Goal: Task Accomplishment & Management: Manage account settings

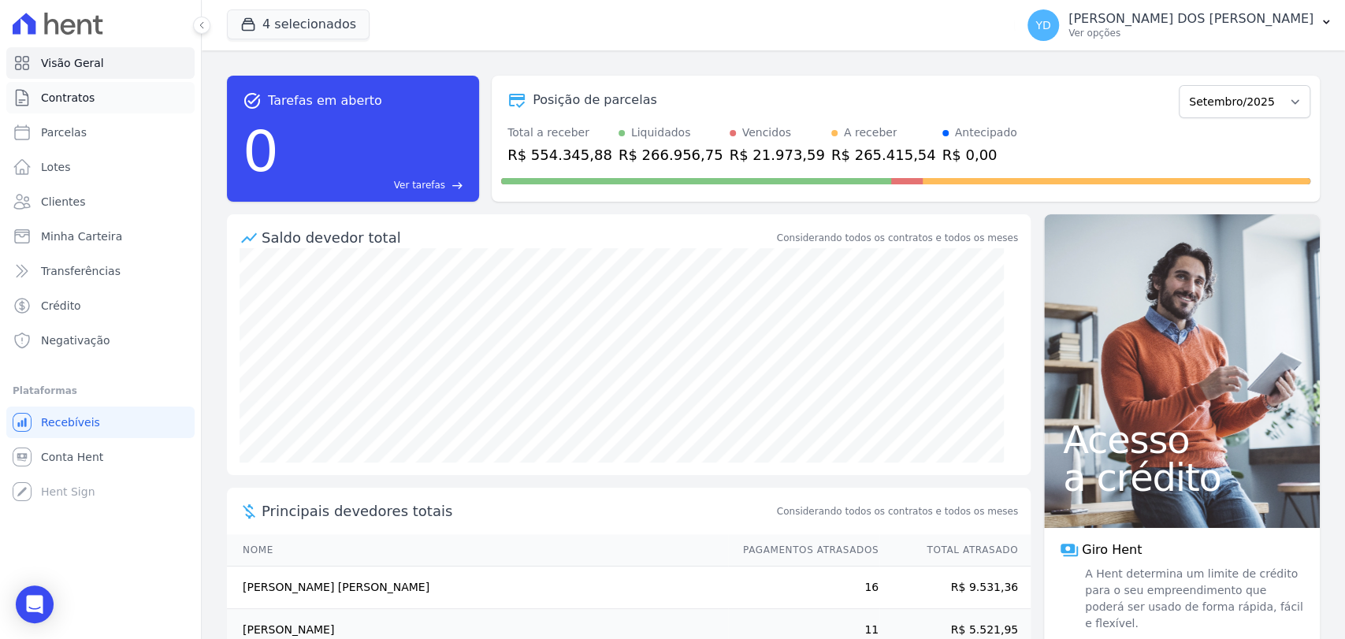
click at [130, 104] on link "Contratos" at bounding box center [100, 98] width 188 height 32
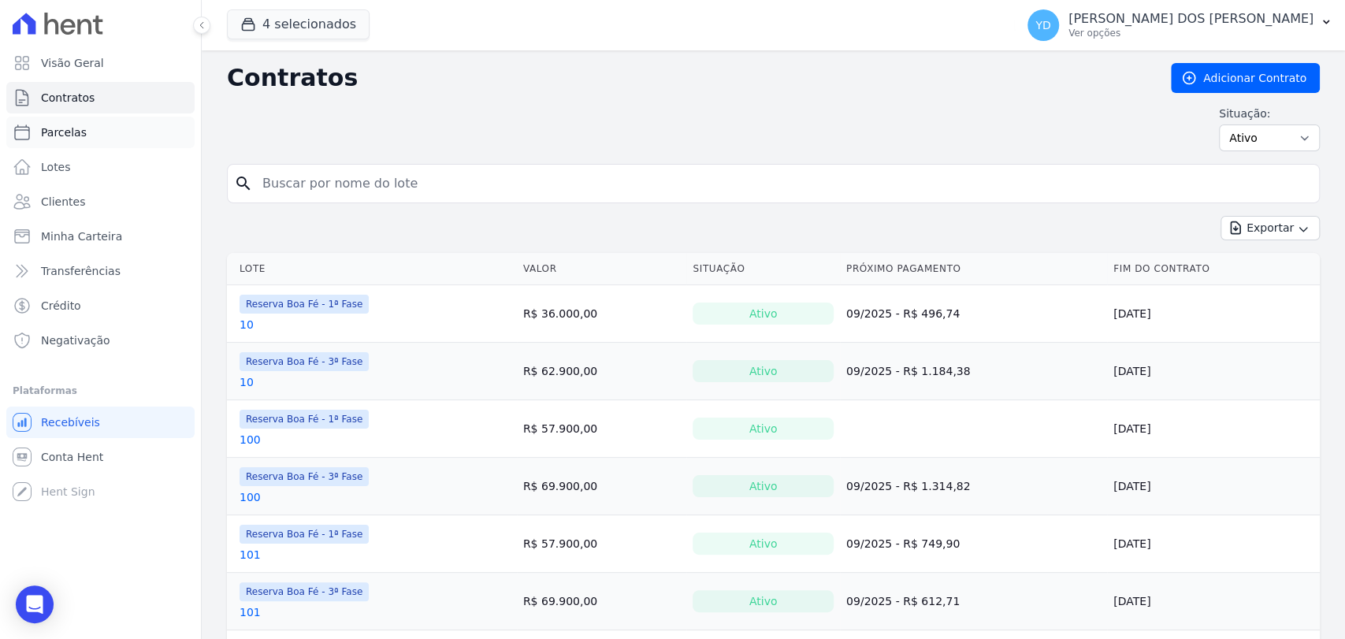
click at [91, 142] on link "Parcelas" at bounding box center [100, 133] width 188 height 32
select select
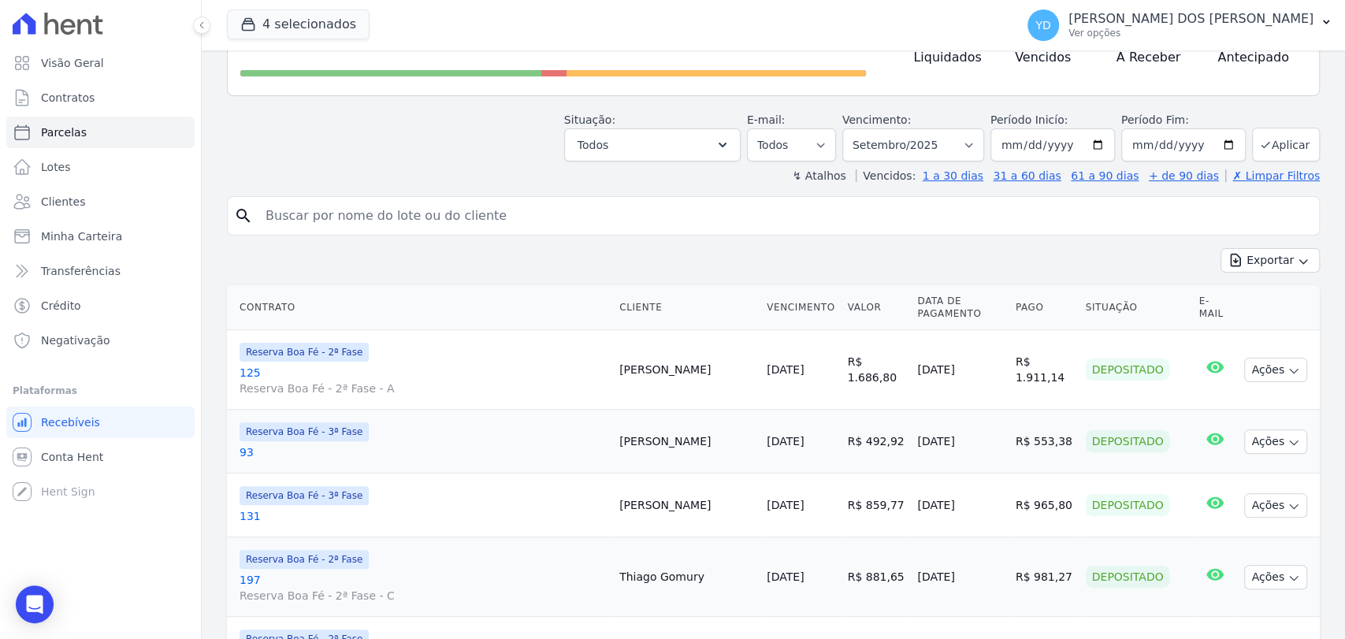
scroll to position [175, 0]
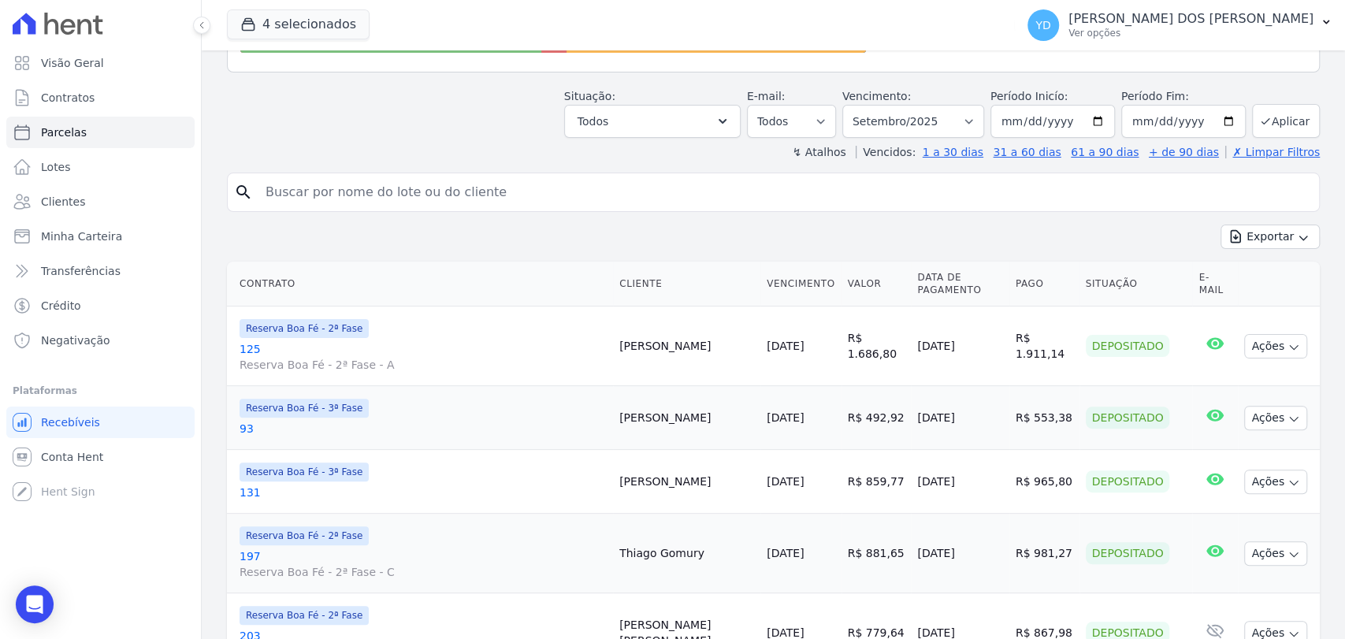
click at [685, 144] on div "↯ Atalhos Vencidos: 1 a 30 dias 31 a 60 dias 61 a 90 dias + de 90 dias ✗ Limpar…" at bounding box center [773, 152] width 1093 height 16
click at [683, 133] on button "Todos" at bounding box center [652, 121] width 177 height 33
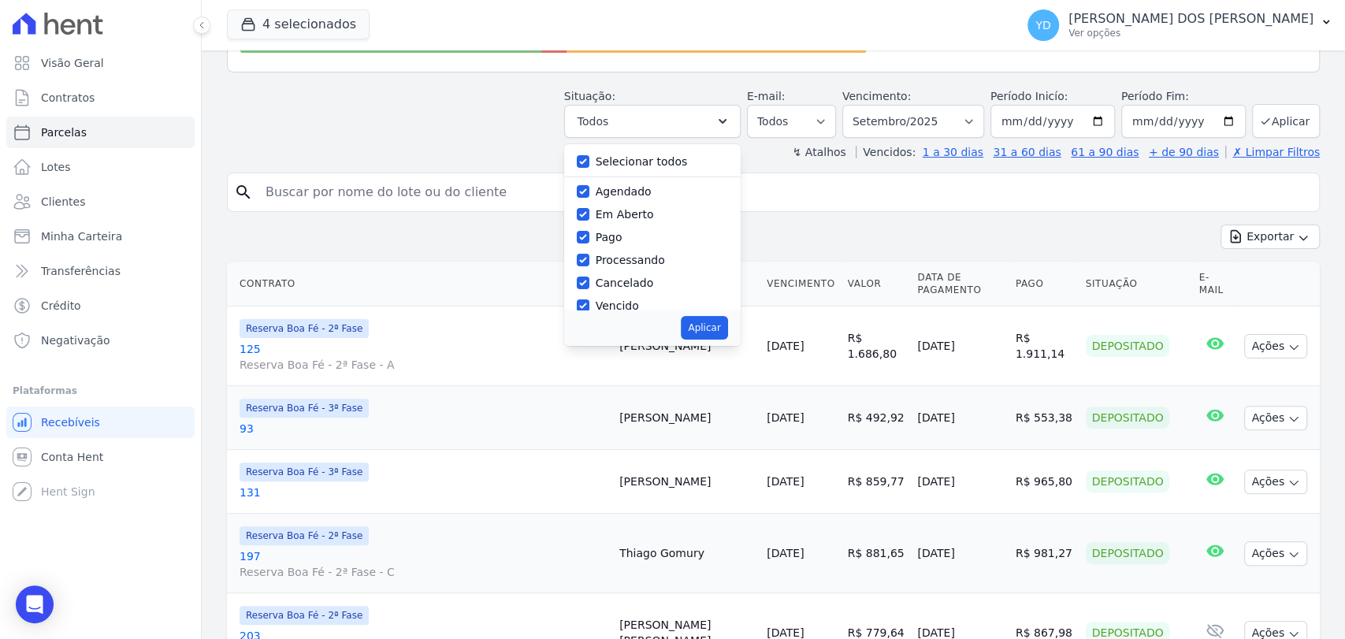
click at [604, 160] on div "Selecionar todos" at bounding box center [652, 162] width 151 height 23
click at [593, 169] on div "Selecionar todos" at bounding box center [652, 162] width 151 height 23
click at [589, 164] on input "Selecionar todos" at bounding box center [583, 161] width 13 height 13
checkbox input "false"
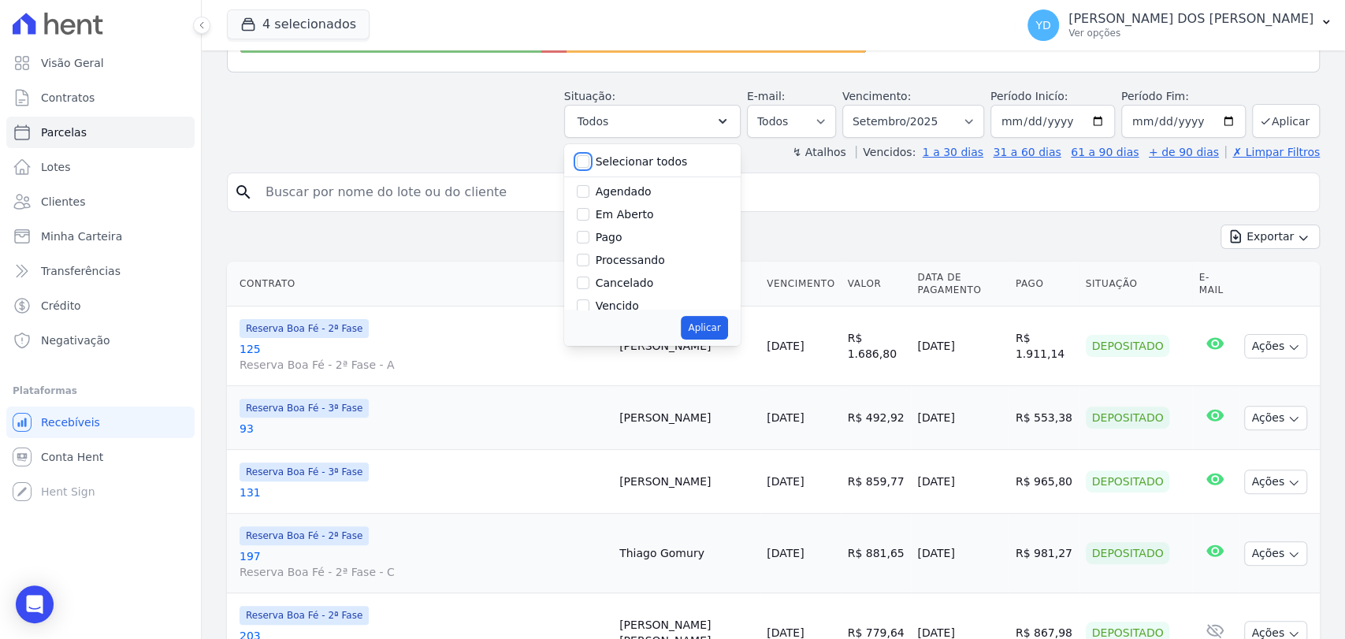
checkbox input "false"
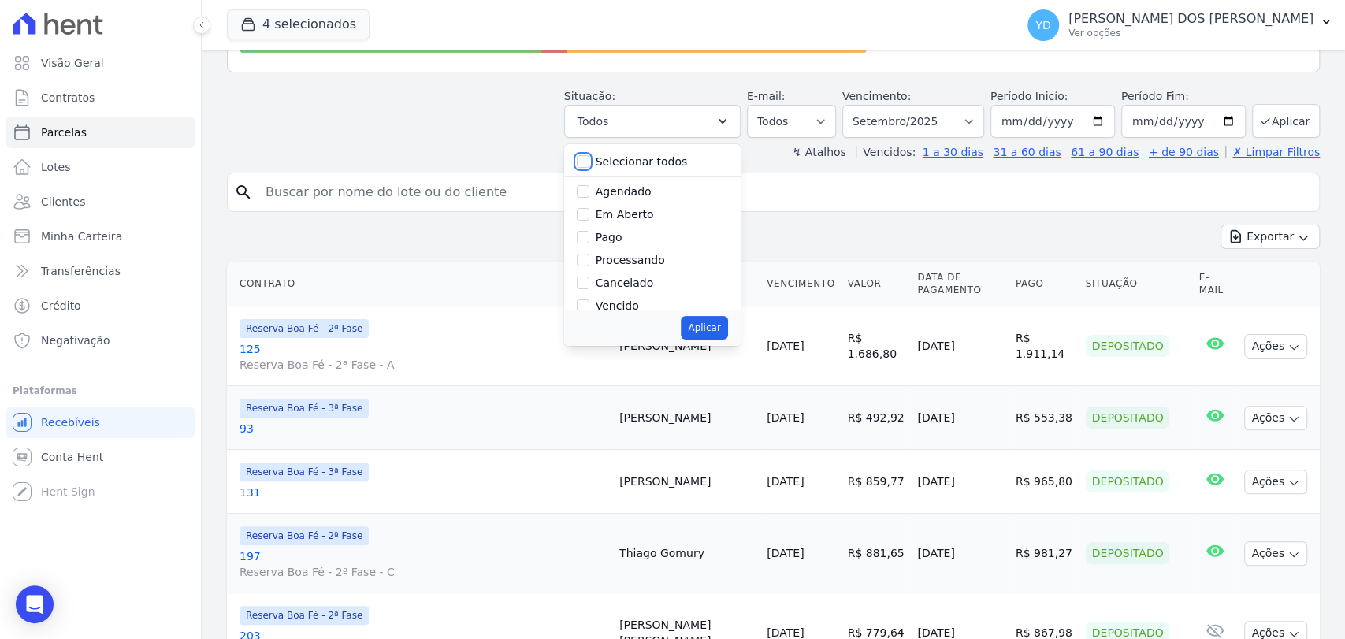
checkbox input "false"
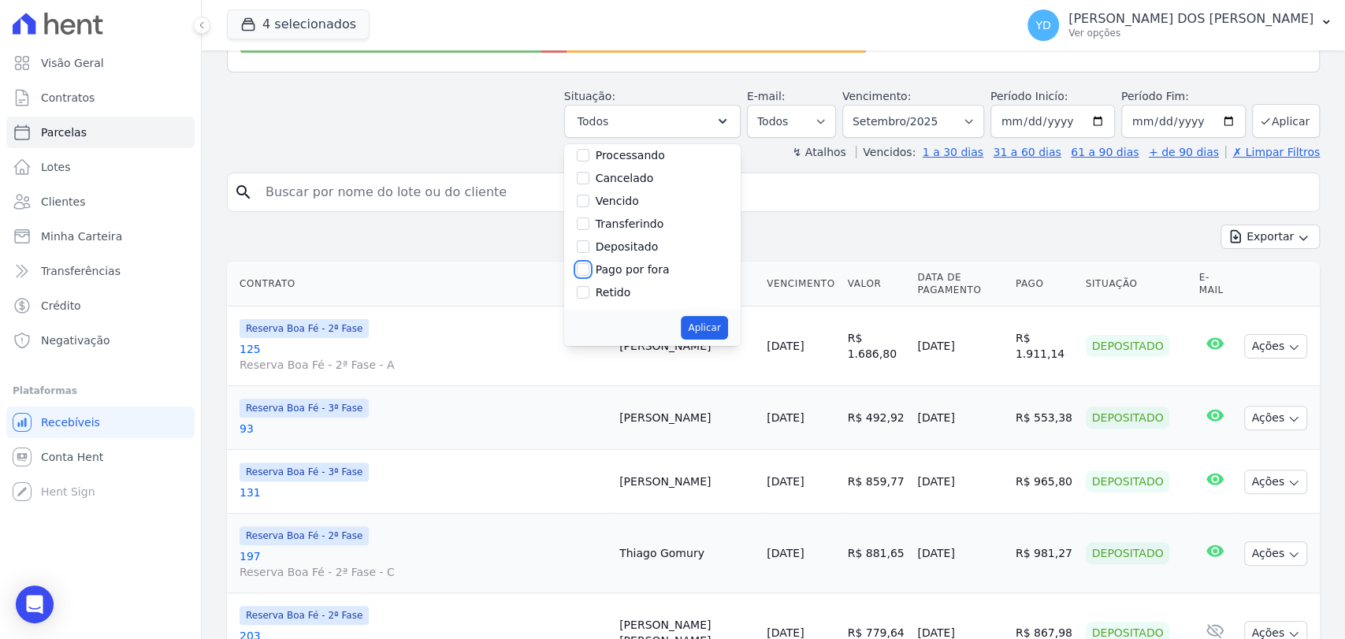
click at [589, 266] on input "Pago por fora" at bounding box center [583, 269] width 13 height 13
checkbox input "true"
click at [705, 317] on button "Aplicar" at bounding box center [704, 328] width 46 height 24
select select "paid_externally"
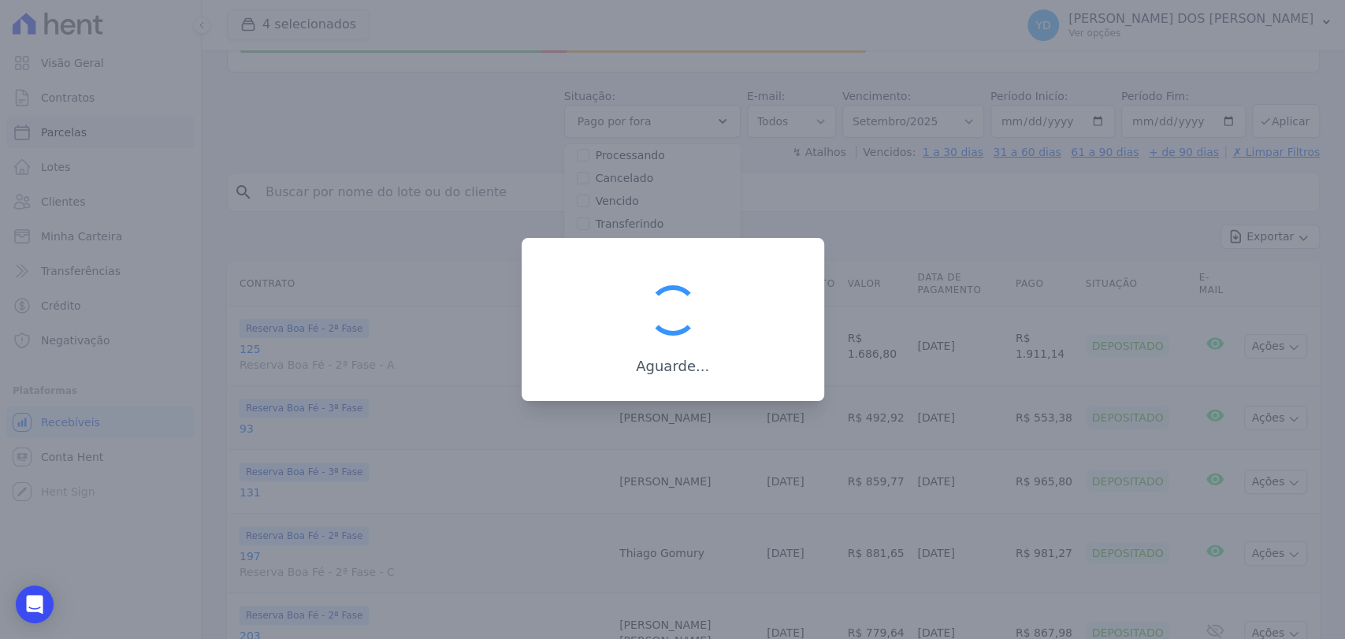
scroll to position [82, 0]
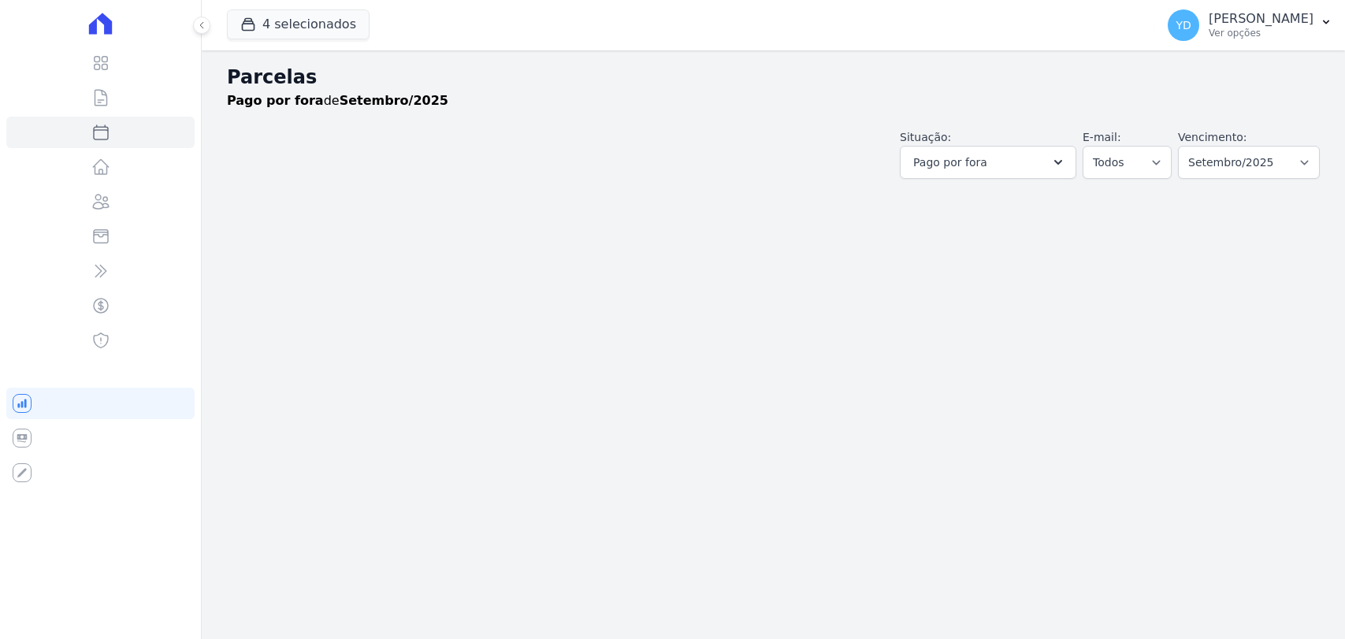
select select
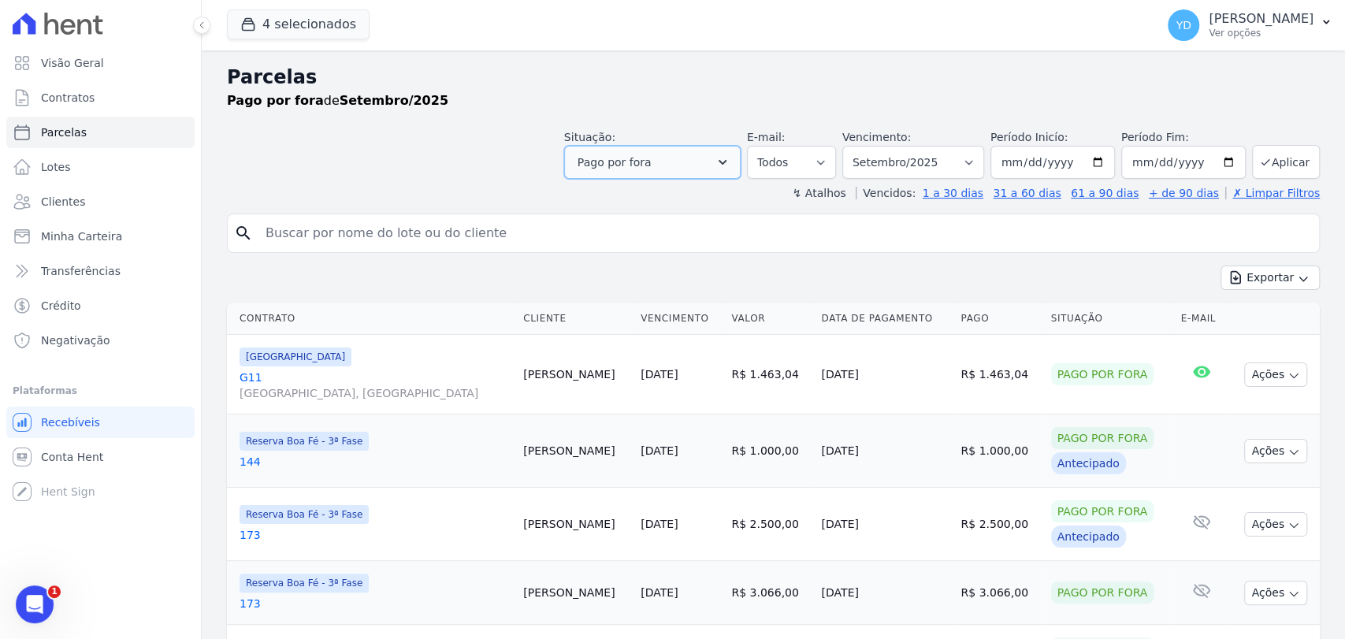
click at [694, 163] on button "Pago por fora" at bounding box center [652, 162] width 177 height 33
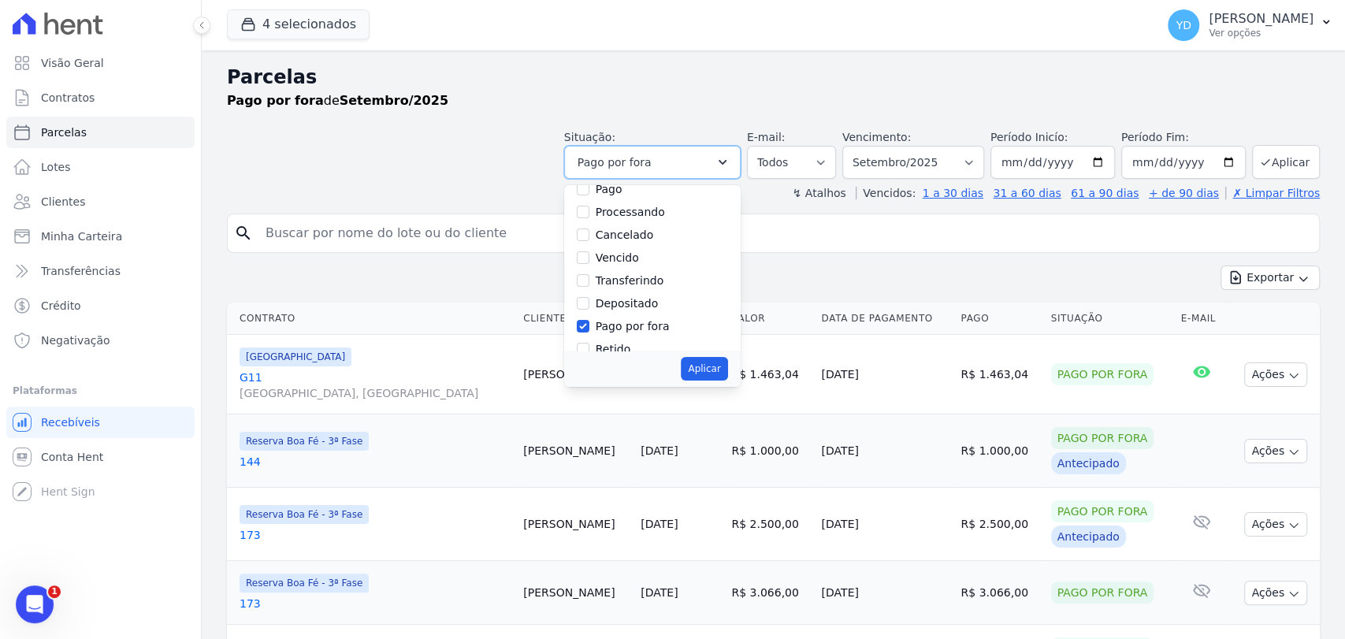
scroll to position [105, 0]
click at [639, 306] on label "Pago por fora" at bounding box center [633, 310] width 74 height 13
click at [589, 306] on input "Pago por fora" at bounding box center [583, 310] width 13 height 13
checkbox input "false"
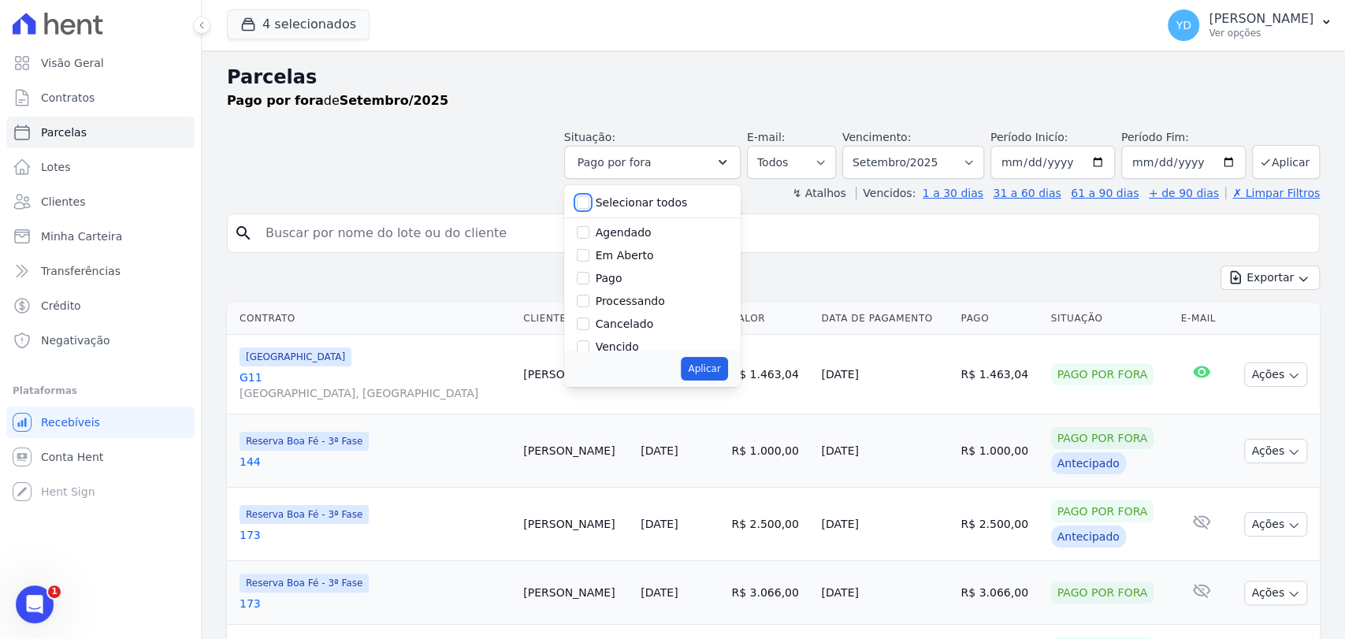
click at [589, 206] on input "Selecionar todos" at bounding box center [583, 202] width 13 height 13
checkbox input "true"
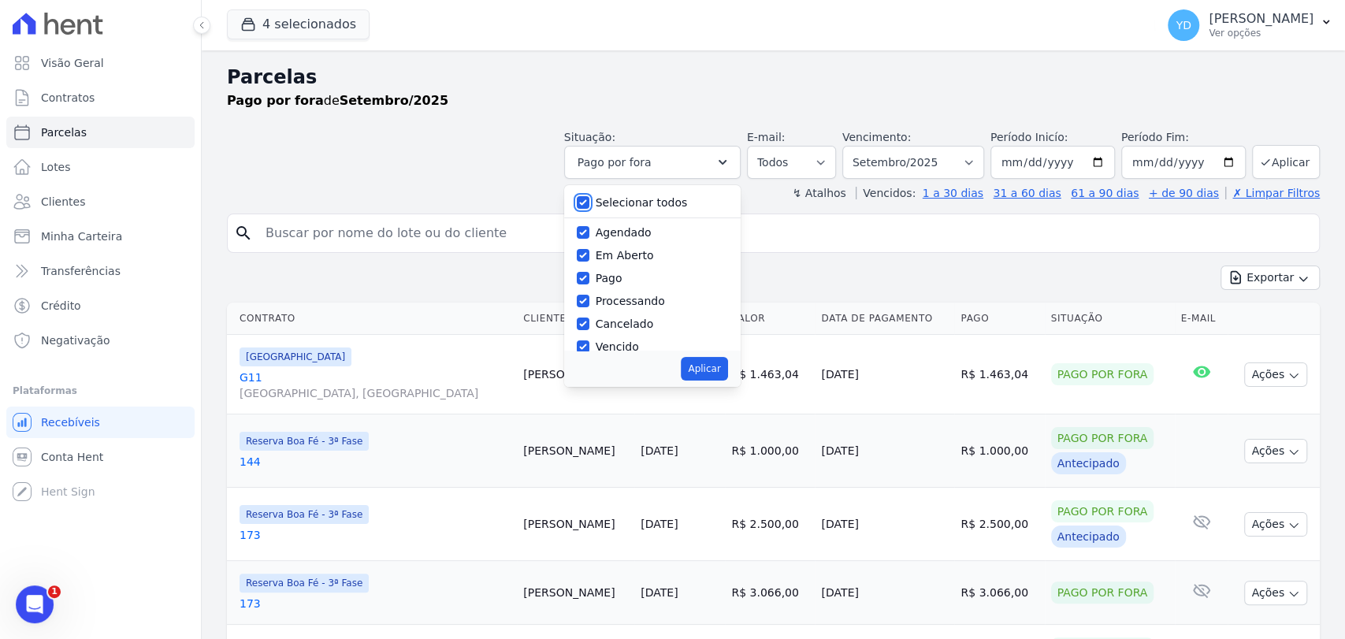
checkbox input "true"
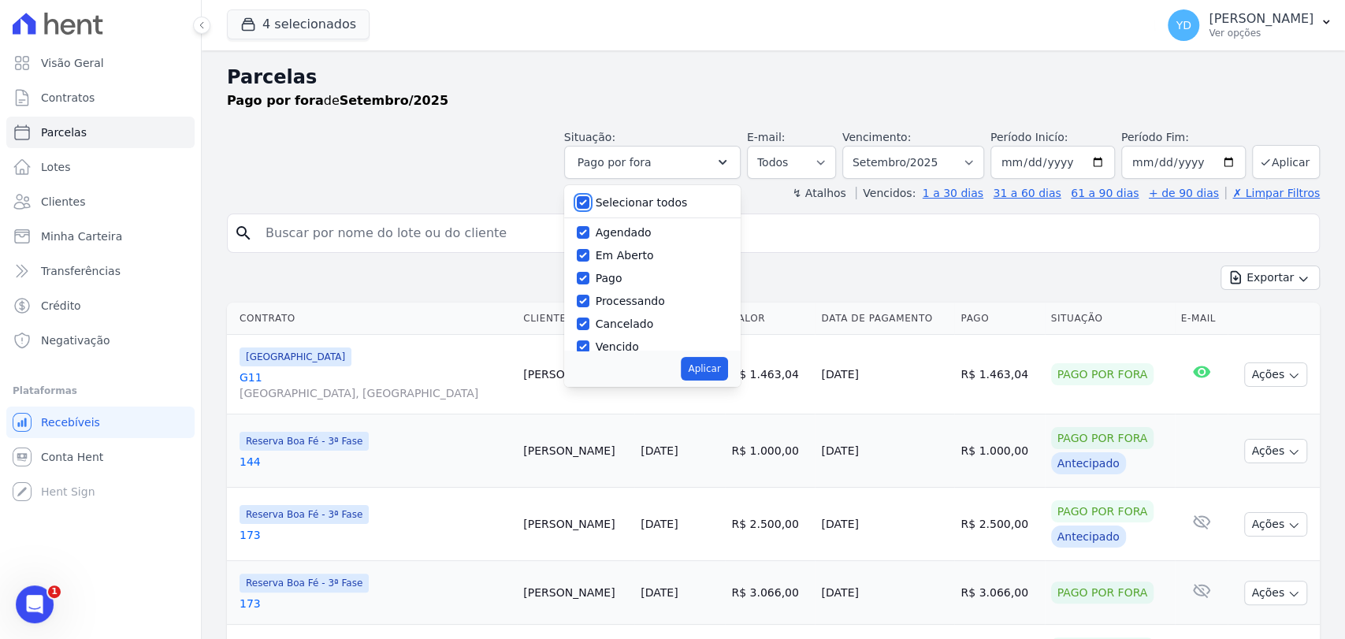
checkbox input "true"
